Goal: Information Seeking & Learning: Compare options

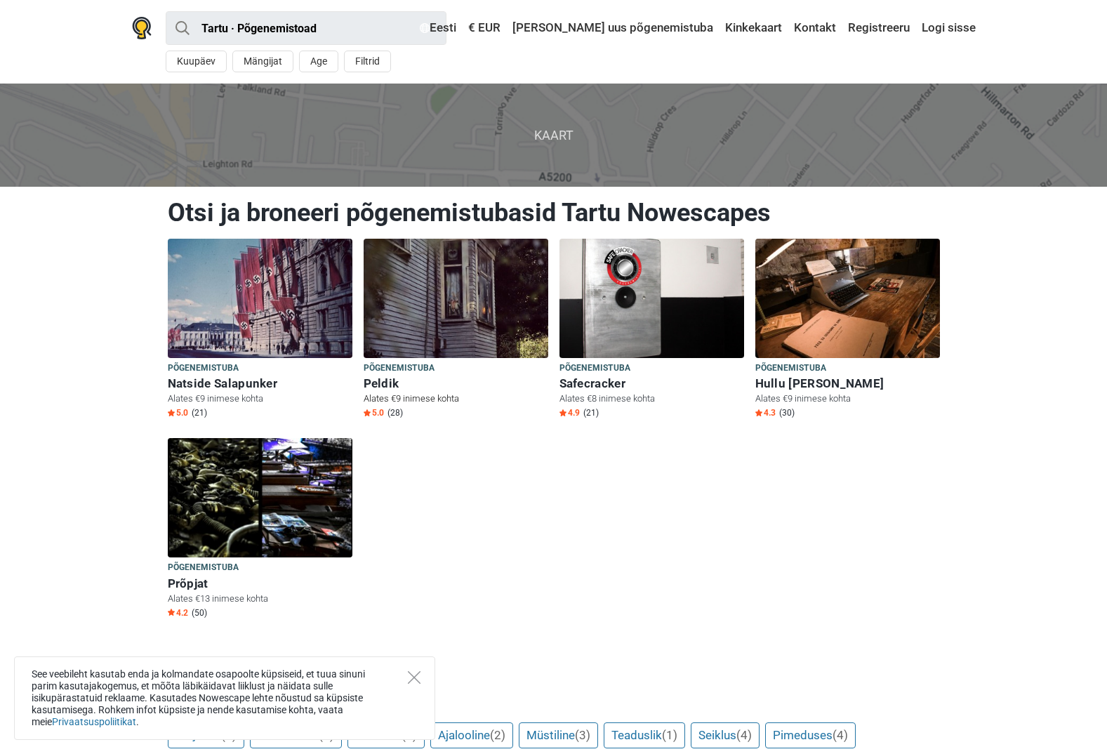
click at [377, 378] on h6 "Peldik" at bounding box center [456, 383] width 185 height 15
click at [259, 383] on h6 "Natside Salapunker" at bounding box center [260, 383] width 185 height 15
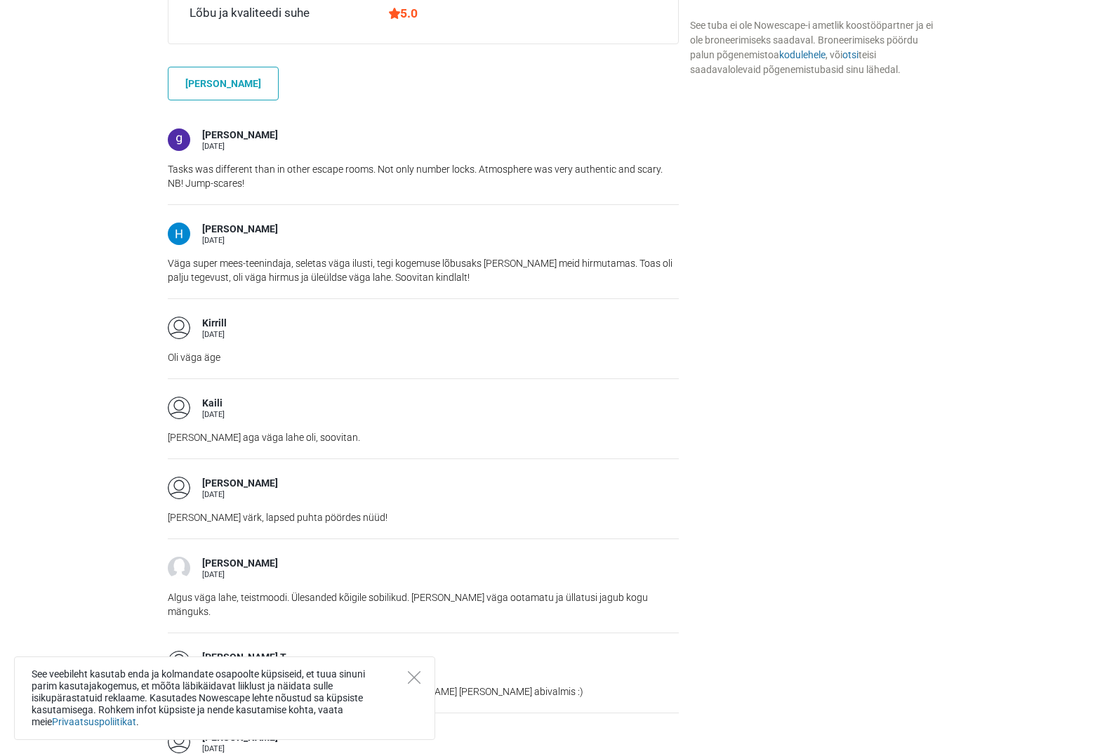
scroll to position [1263, 0]
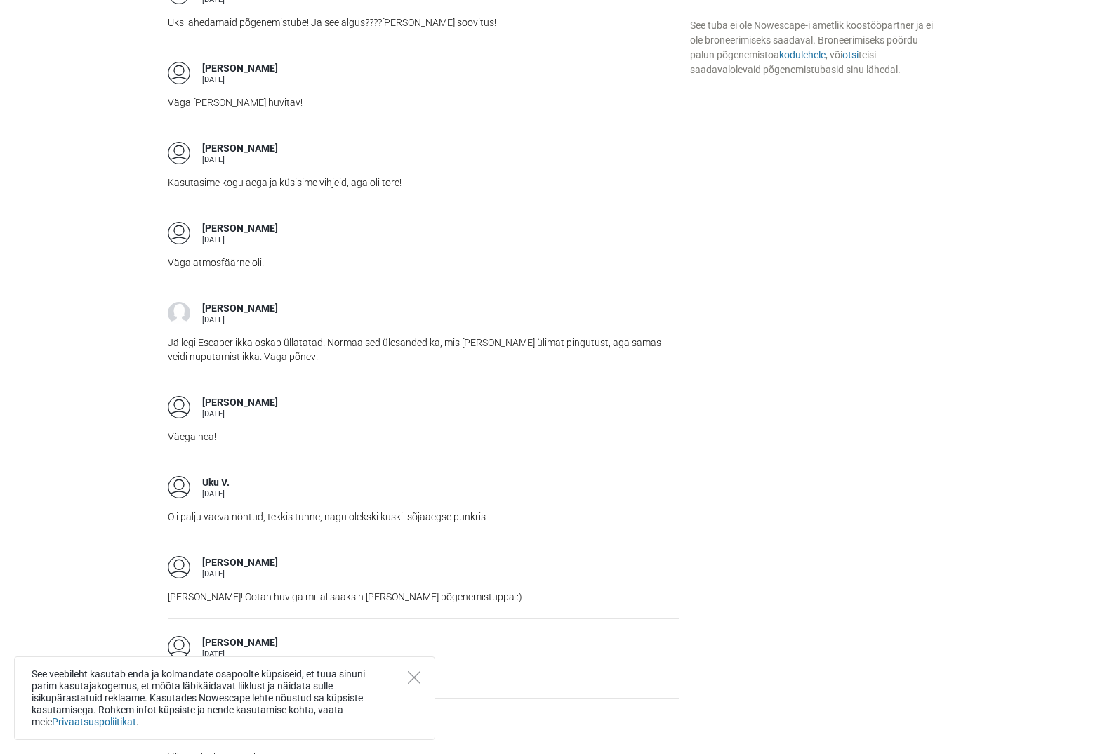
scroll to position [1685, 0]
